Goal: Transaction & Acquisition: Purchase product/service

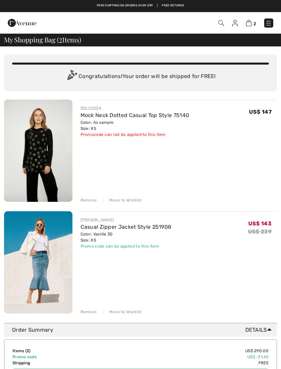
click at [86, 203] on div "Remove" at bounding box center [88, 200] width 16 height 6
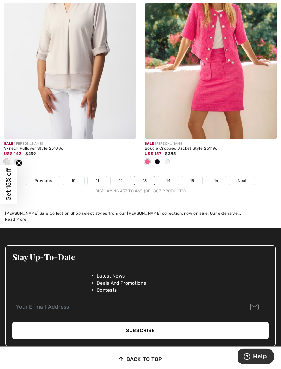
scroll to position [4204, 0]
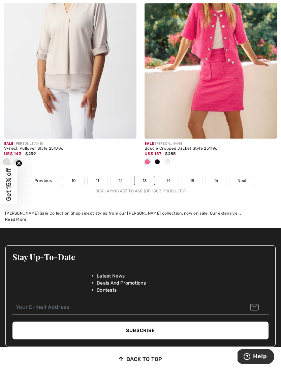
click at [167, 178] on link "14" at bounding box center [168, 180] width 21 height 9
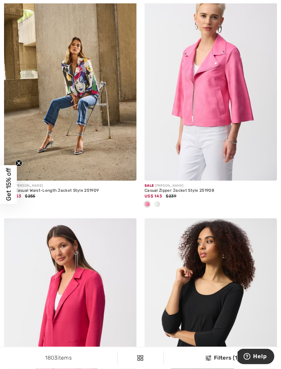
scroll to position [3048, 0]
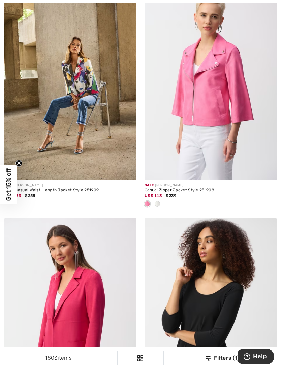
click at [157, 204] on div at bounding box center [157, 204] width 10 height 11
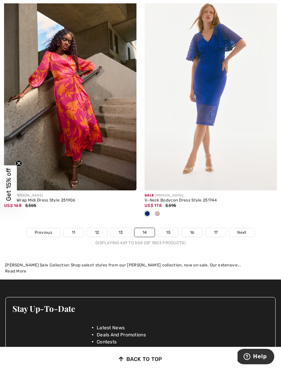
scroll to position [4213, 0]
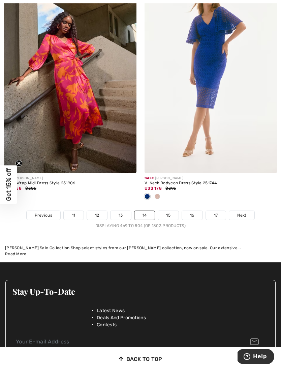
click at [165, 213] on link "15" at bounding box center [168, 215] width 21 height 9
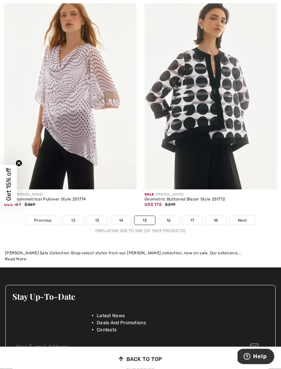
scroll to position [4086, 0]
click at [168, 217] on link "16" at bounding box center [168, 220] width 21 height 9
click at [173, 216] on link "16" at bounding box center [168, 220] width 21 height 9
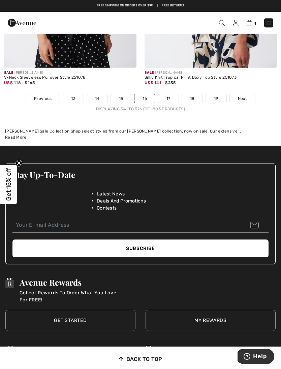
scroll to position [4186, 0]
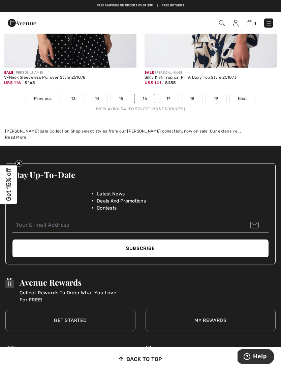
click at [174, 95] on link "17" at bounding box center [168, 98] width 20 height 9
click at [170, 95] on link "17" at bounding box center [168, 98] width 20 height 9
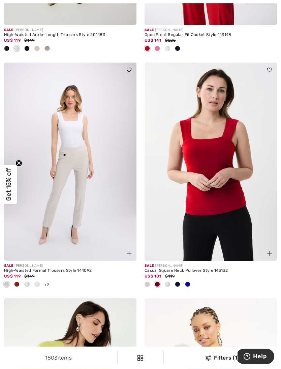
scroll to position [2376, 0]
click at [171, 283] on div at bounding box center [167, 284] width 10 height 11
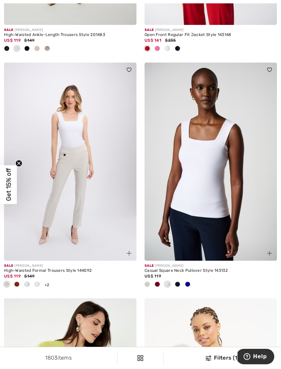
click at [212, 210] on img at bounding box center [210, 162] width 132 height 199
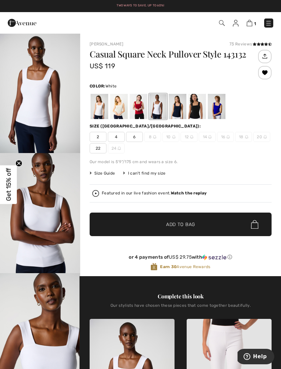
click at [99, 133] on span "2" at bounding box center [98, 137] width 17 height 10
click at [203, 221] on span "✔ Added to Bag Add to Bag" at bounding box center [181, 225] width 182 height 24
click at [250, 24] on img at bounding box center [249, 23] width 6 height 6
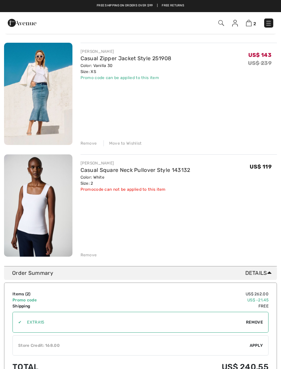
scroll to position [50, 0]
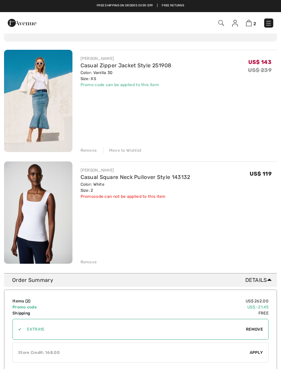
click at [87, 262] on div "Remove" at bounding box center [88, 262] width 16 height 6
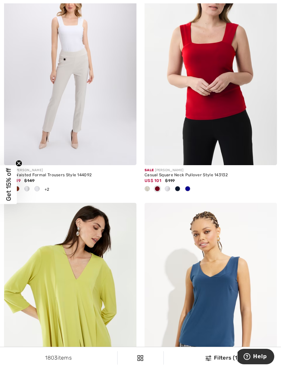
scroll to position [2474, 0]
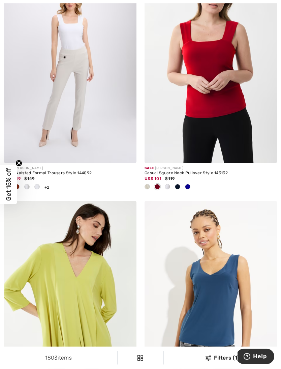
click at [187, 184] on span at bounding box center [187, 186] width 5 height 5
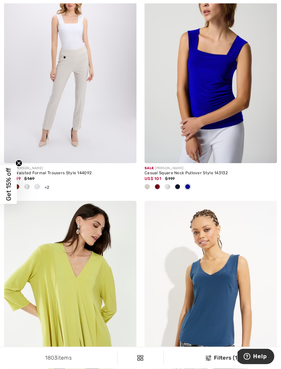
scroll to position [2474, 0]
click at [182, 185] on div at bounding box center [177, 187] width 10 height 11
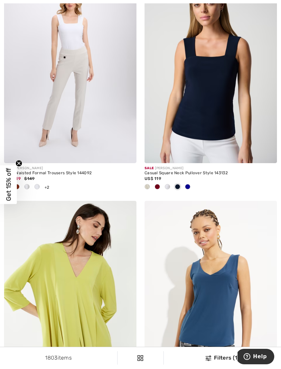
click at [172, 189] on div at bounding box center [177, 187] width 10 height 11
click at [170, 187] on div at bounding box center [167, 187] width 10 height 11
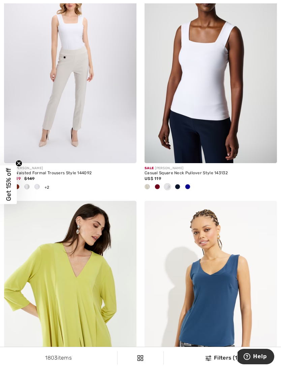
click at [161, 187] on div at bounding box center [157, 187] width 10 height 11
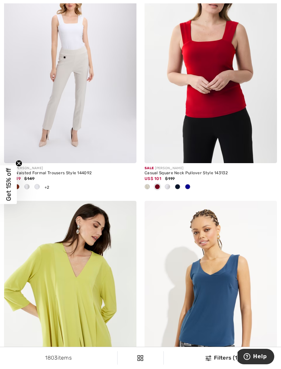
click at [171, 185] on div at bounding box center [167, 187] width 10 height 11
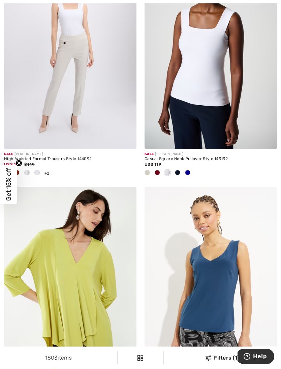
scroll to position [2488, 0]
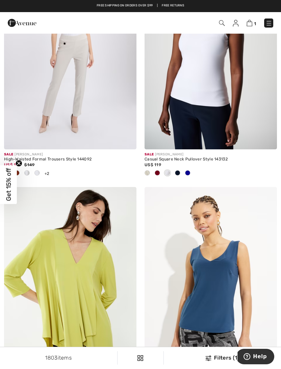
click at [182, 175] on div at bounding box center [177, 173] width 10 height 11
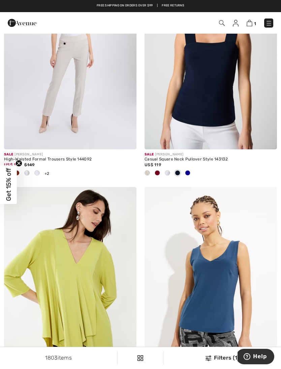
click at [154, 171] on div at bounding box center [157, 173] width 10 height 11
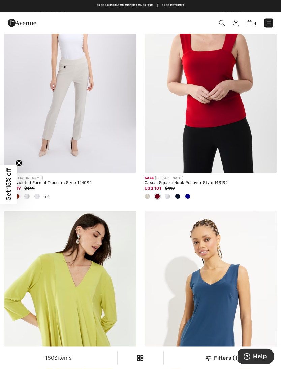
scroll to position [2463, 0]
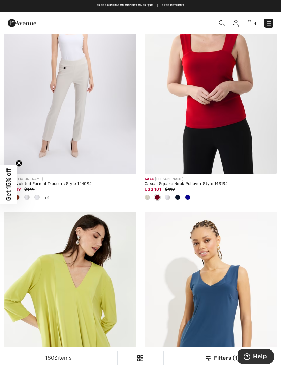
click at [180, 198] on div at bounding box center [177, 197] width 10 height 11
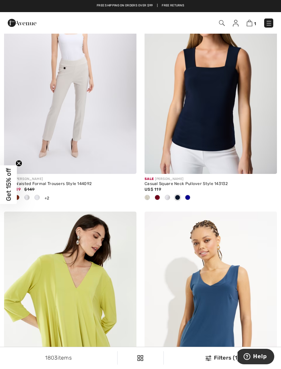
click at [189, 195] on span at bounding box center [187, 197] width 5 height 5
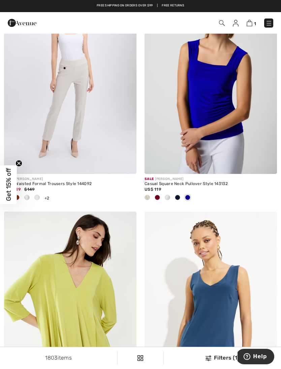
click at [181, 196] on div at bounding box center [177, 197] width 10 height 11
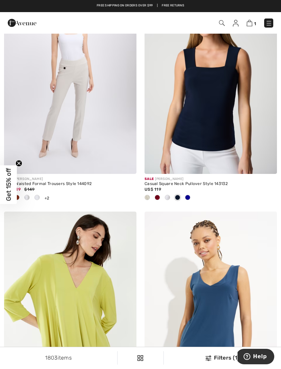
click at [173, 197] on div at bounding box center [177, 197] width 10 height 11
click at [169, 196] on span at bounding box center [167, 197] width 5 height 5
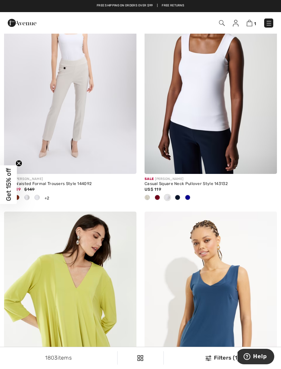
click at [161, 197] on div at bounding box center [157, 197] width 10 height 11
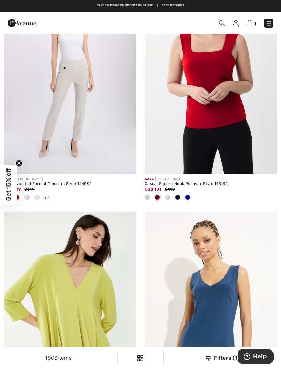
click at [150, 199] on div at bounding box center [147, 197] width 10 height 11
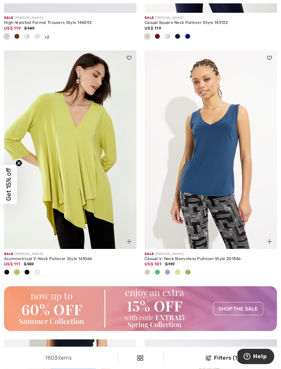
scroll to position [2624, 0]
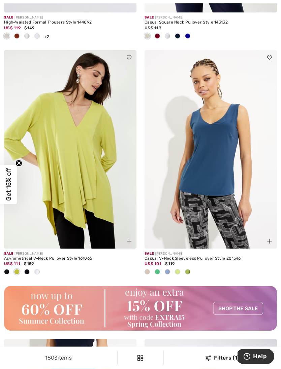
click at [171, 267] on div at bounding box center [167, 272] width 10 height 11
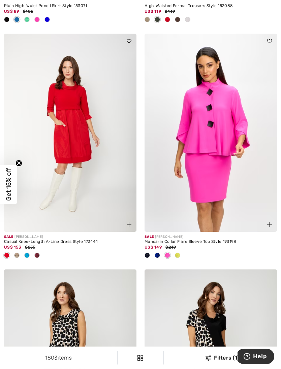
scroll to position [3166, 0]
click at [184, 254] on div at bounding box center [210, 255] width 132 height 11
click at [182, 253] on div at bounding box center [177, 255] width 10 height 11
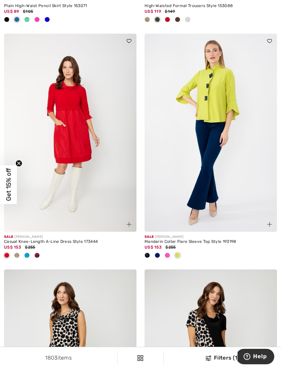
click at [150, 254] on div at bounding box center [147, 255] width 10 height 11
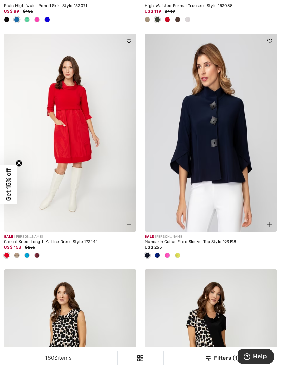
click at [162, 254] on div at bounding box center [157, 255] width 10 height 11
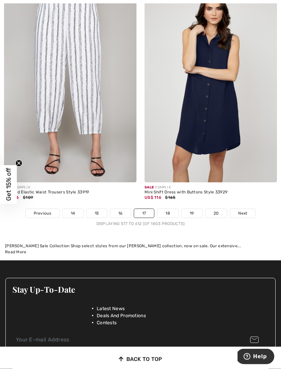
scroll to position [4138, 0]
click at [170, 213] on link "18" at bounding box center [167, 213] width 21 height 9
click at [171, 209] on link "18" at bounding box center [167, 213] width 21 height 9
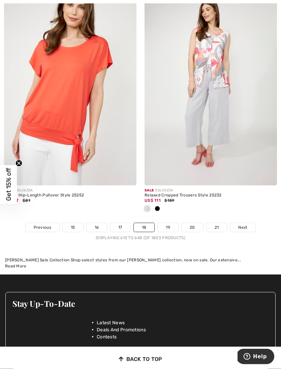
scroll to position [4079, 0]
click at [172, 226] on link "19" at bounding box center [167, 227] width 21 height 9
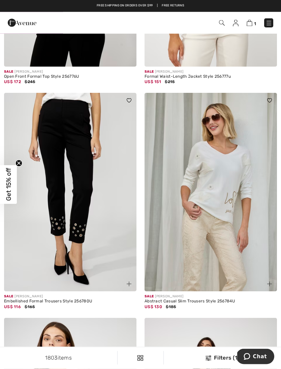
scroll to position [2094, 0]
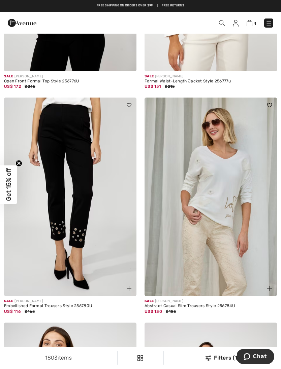
click at [87, 182] on img at bounding box center [70, 197] width 132 height 199
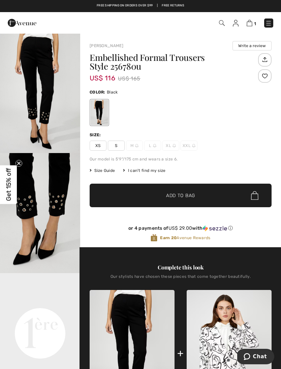
click at [238, 135] on div "Size:" at bounding box center [181, 135] width 182 height 6
click at [95, 147] on span "XS" at bounding box center [98, 146] width 17 height 10
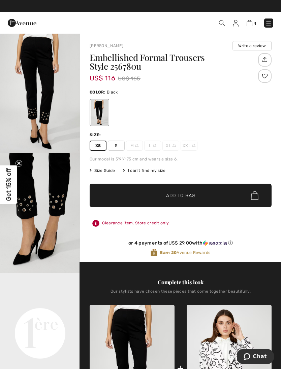
click at [205, 192] on span "✔ Added to Bag Add to Bag" at bounding box center [181, 196] width 182 height 24
click at [251, 23] on img at bounding box center [249, 23] width 6 height 6
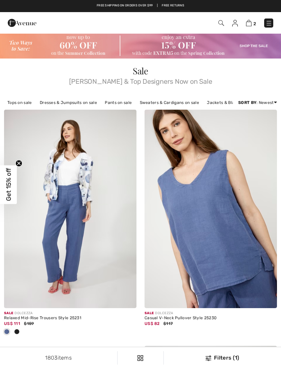
checkbox input "true"
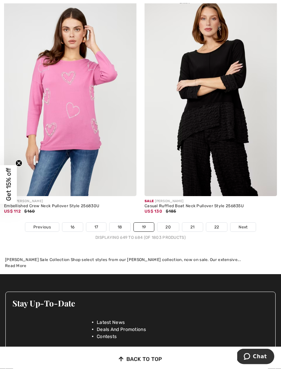
scroll to position [4046, 0]
click at [168, 226] on link "20" at bounding box center [168, 227] width 22 height 9
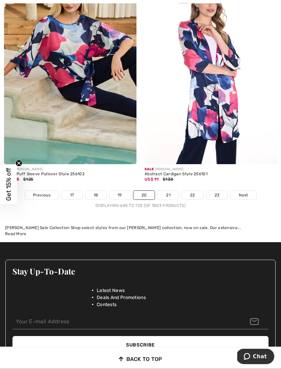
scroll to position [4139, 0]
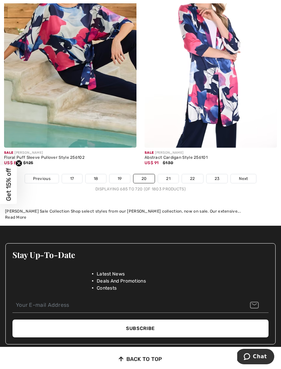
click at [169, 175] on link "21" at bounding box center [168, 178] width 21 height 9
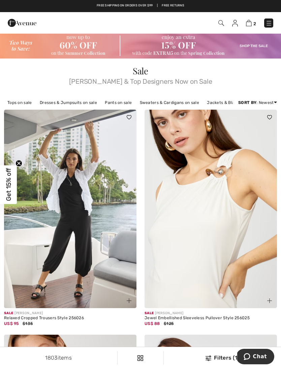
click at [249, 26] on img at bounding box center [249, 23] width 6 height 6
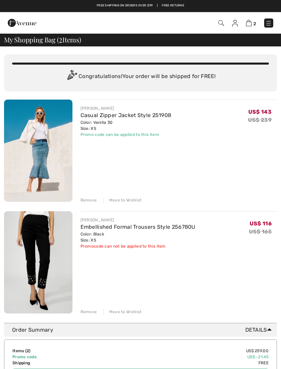
click at [136, 310] on div "Move to Wishlist" at bounding box center [122, 312] width 38 height 6
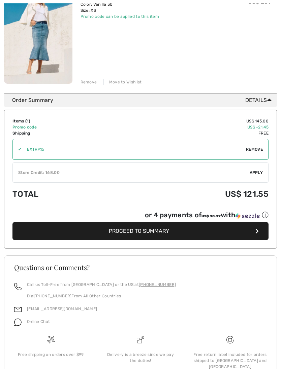
scroll to position [125, 0]
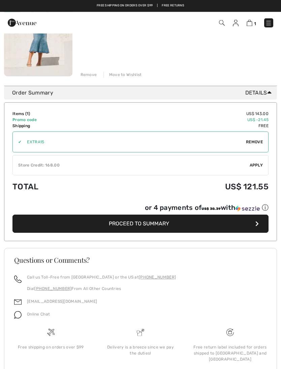
click at [263, 168] on div "✔ Store Credit: 168.00 Apply Remove" at bounding box center [140, 165] width 256 height 20
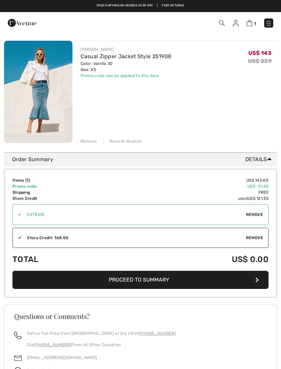
scroll to position [0, 0]
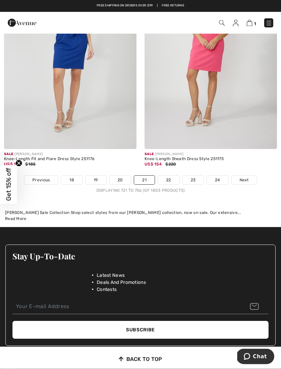
scroll to position [4130, 0]
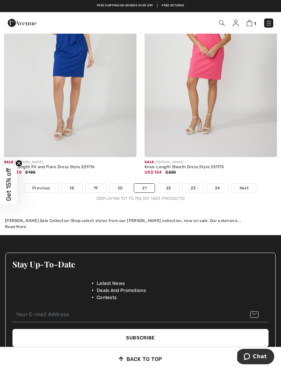
click at [172, 186] on link "22" at bounding box center [168, 188] width 21 height 9
click at [171, 185] on link "22" at bounding box center [168, 188] width 21 height 9
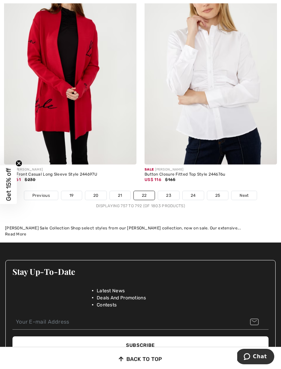
scroll to position [4145, 0]
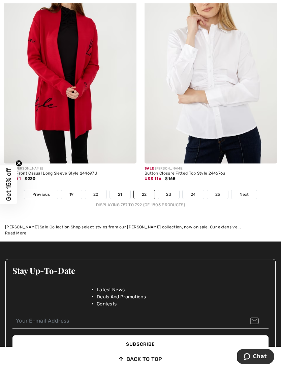
click at [173, 190] on link "23" at bounding box center [168, 194] width 21 height 9
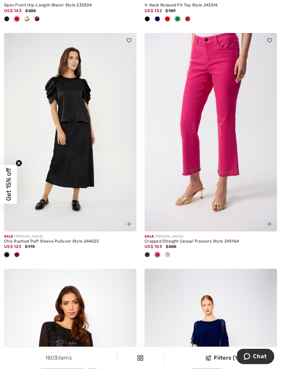
scroll to position [1945, 0]
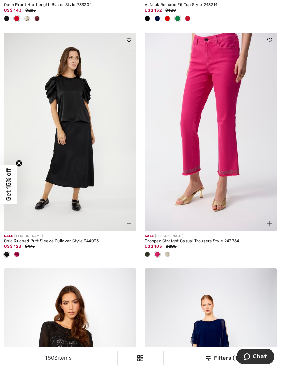
click at [150, 255] on div at bounding box center [147, 254] width 10 height 11
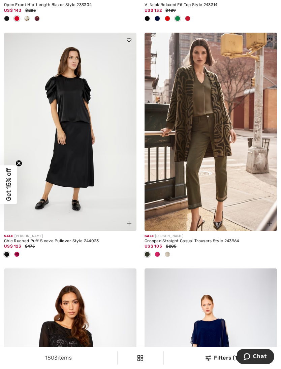
click at [222, 181] on img at bounding box center [210, 132] width 132 height 199
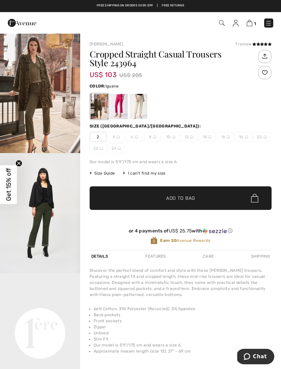
click at [99, 135] on span "2" at bounding box center [98, 137] width 17 height 10
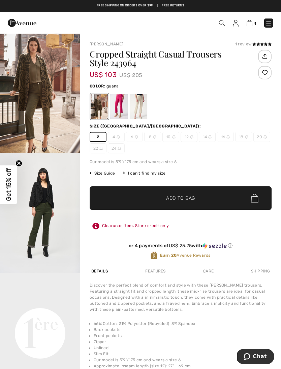
click at [213, 196] on span "✔ Added to Bag Add to Bag" at bounding box center [181, 198] width 182 height 24
click at [248, 26] on img at bounding box center [249, 23] width 6 height 6
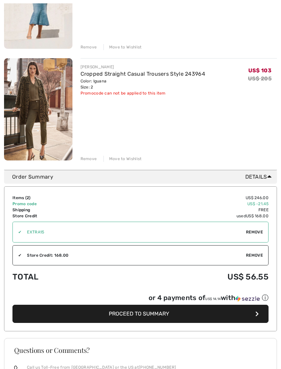
scroll to position [156, 0]
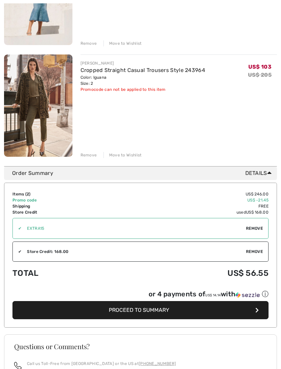
click at [190, 309] on button "Proceed to Summary" at bounding box center [140, 311] width 256 height 18
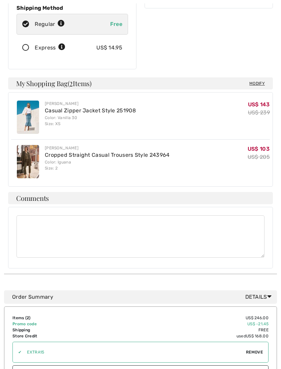
scroll to position [160, 0]
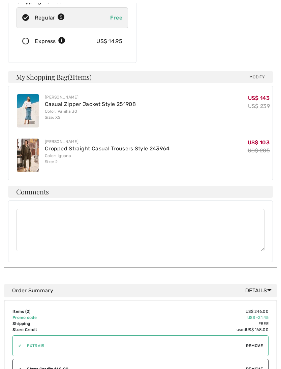
click at [40, 209] on textarea at bounding box center [140, 230] width 248 height 42
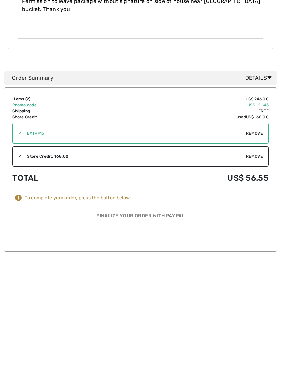
scroll to position [268, 0]
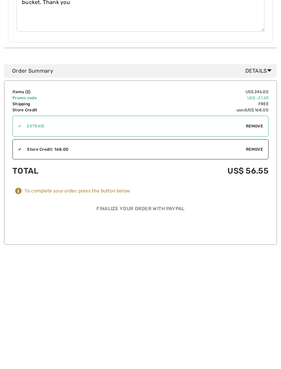
type textarea "Permission to leave package without signature on side of house near TRSH bucket…"
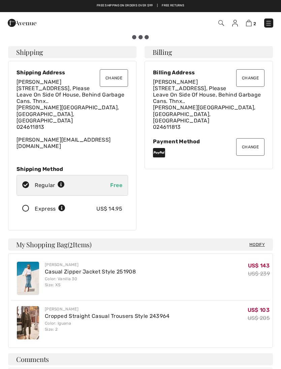
scroll to position [0, 0]
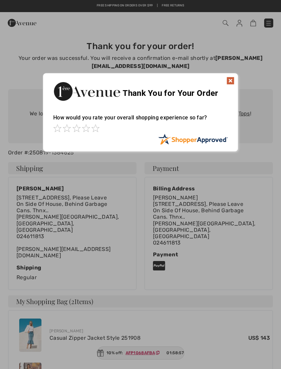
click at [234, 80] on img at bounding box center [230, 81] width 8 height 8
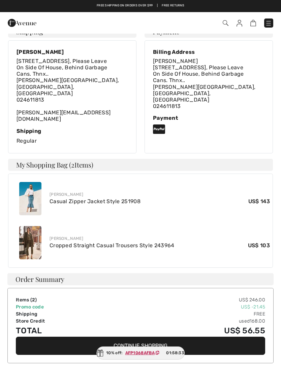
scroll to position [136, 0]
